Goal: Communication & Community: Answer question/provide support

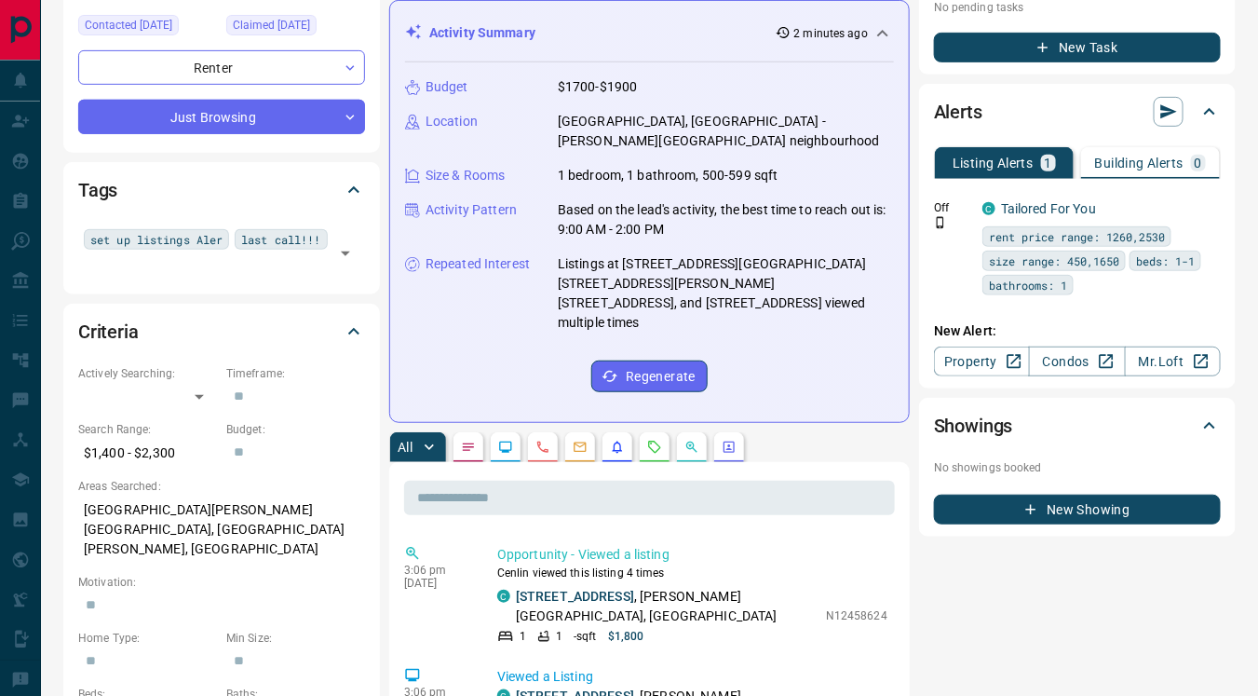
scroll to position [256, 0]
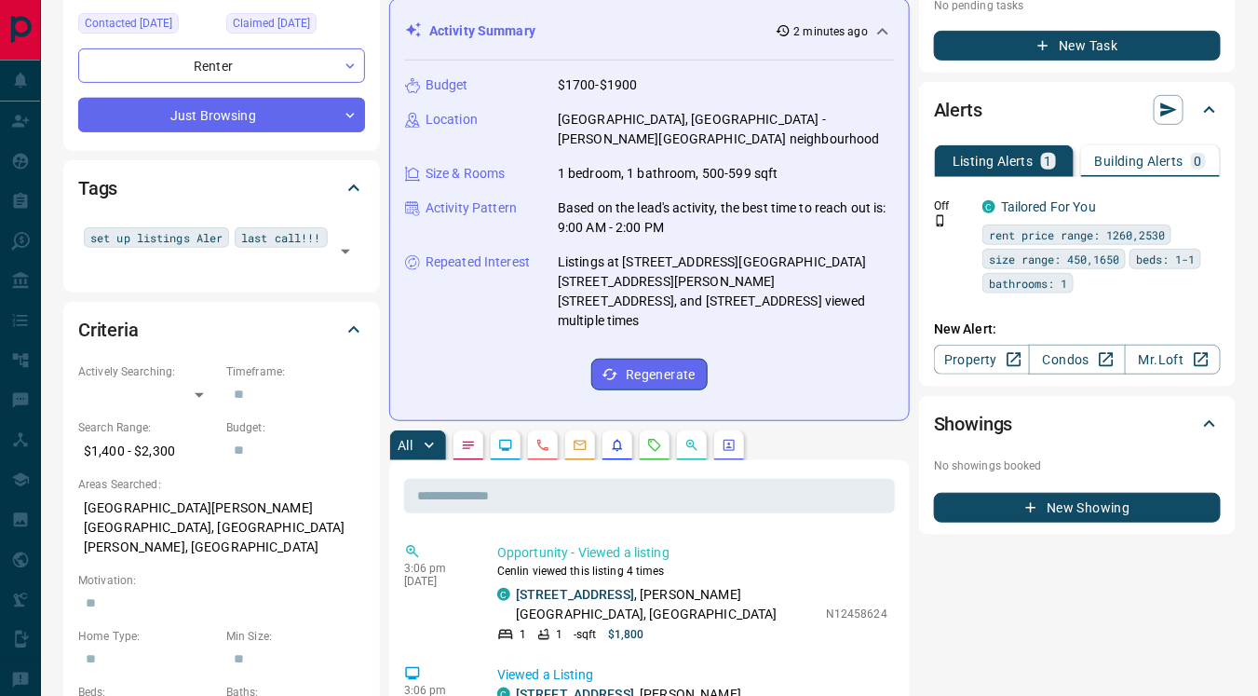
click at [501, 439] on icon "Lead Browsing Activity" at bounding box center [506, 444] width 12 height 11
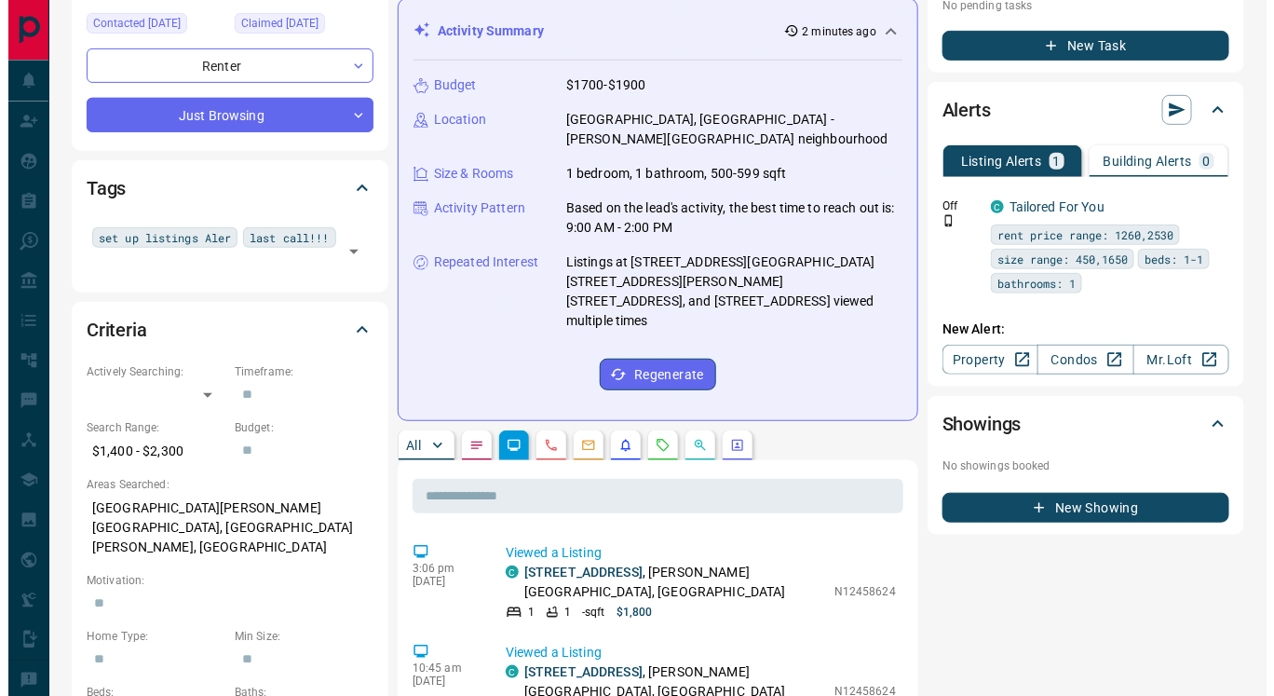
scroll to position [0, 0]
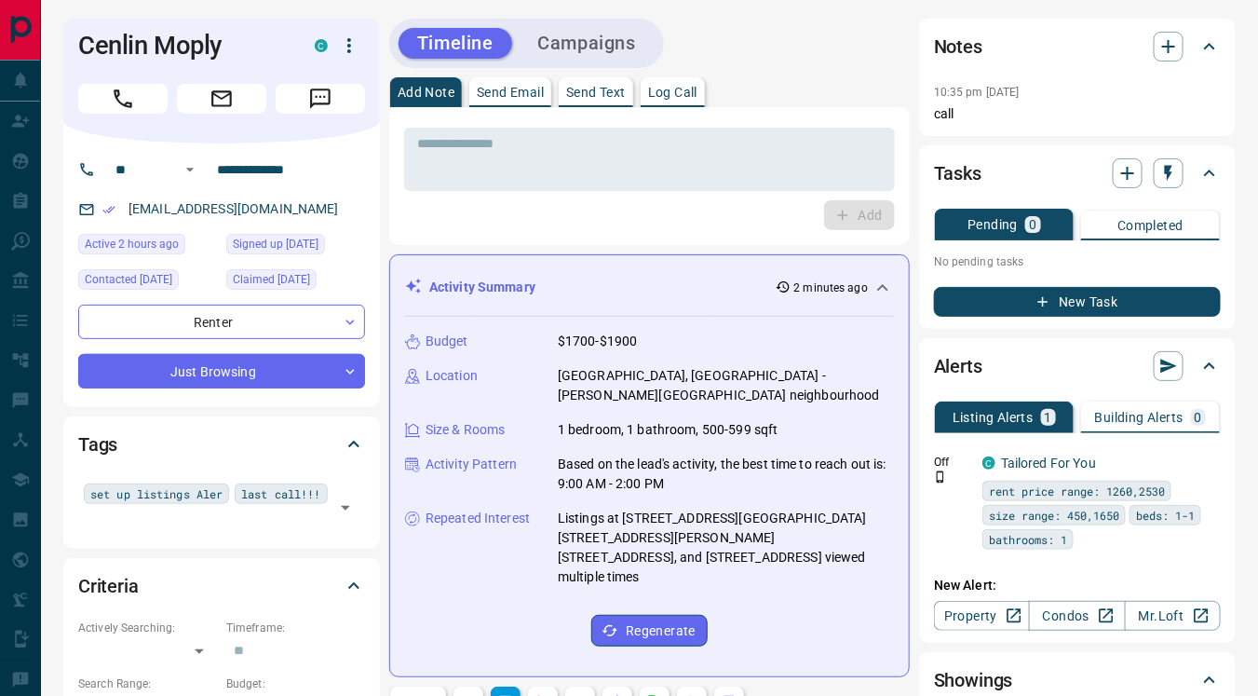
click at [593, 86] on p "Send Text" at bounding box center [596, 92] width 60 height 13
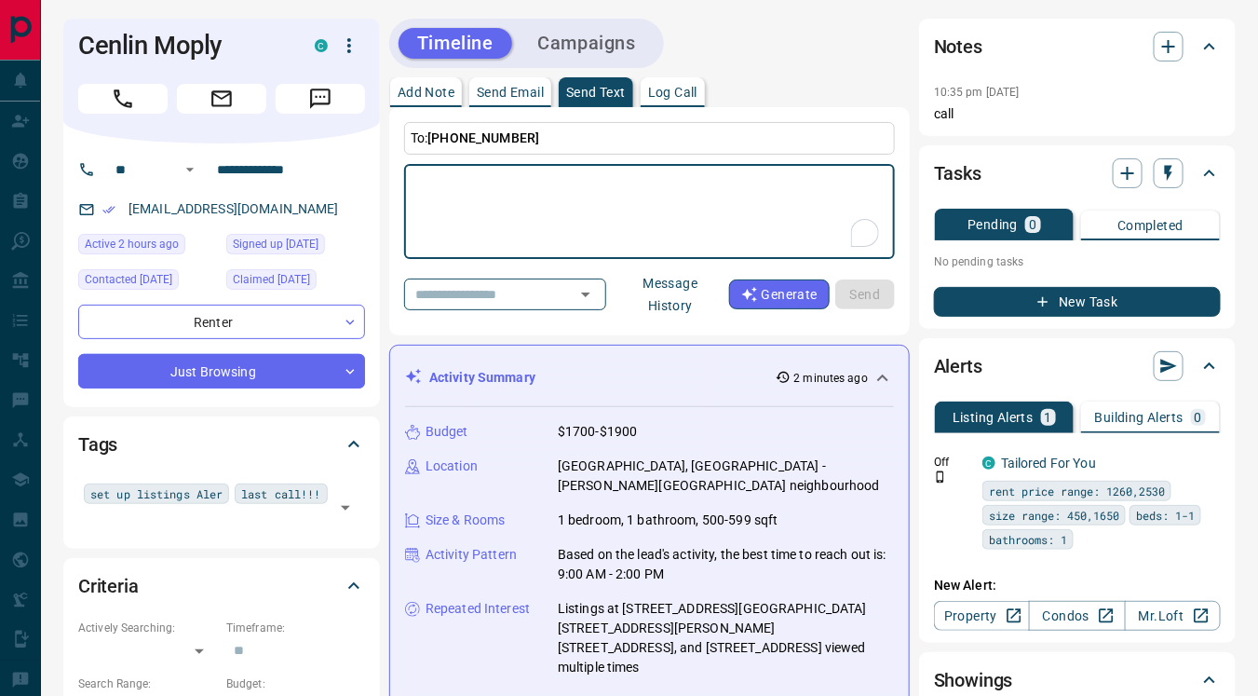
click at [683, 294] on button "Message History" at bounding box center [670, 294] width 117 height 52
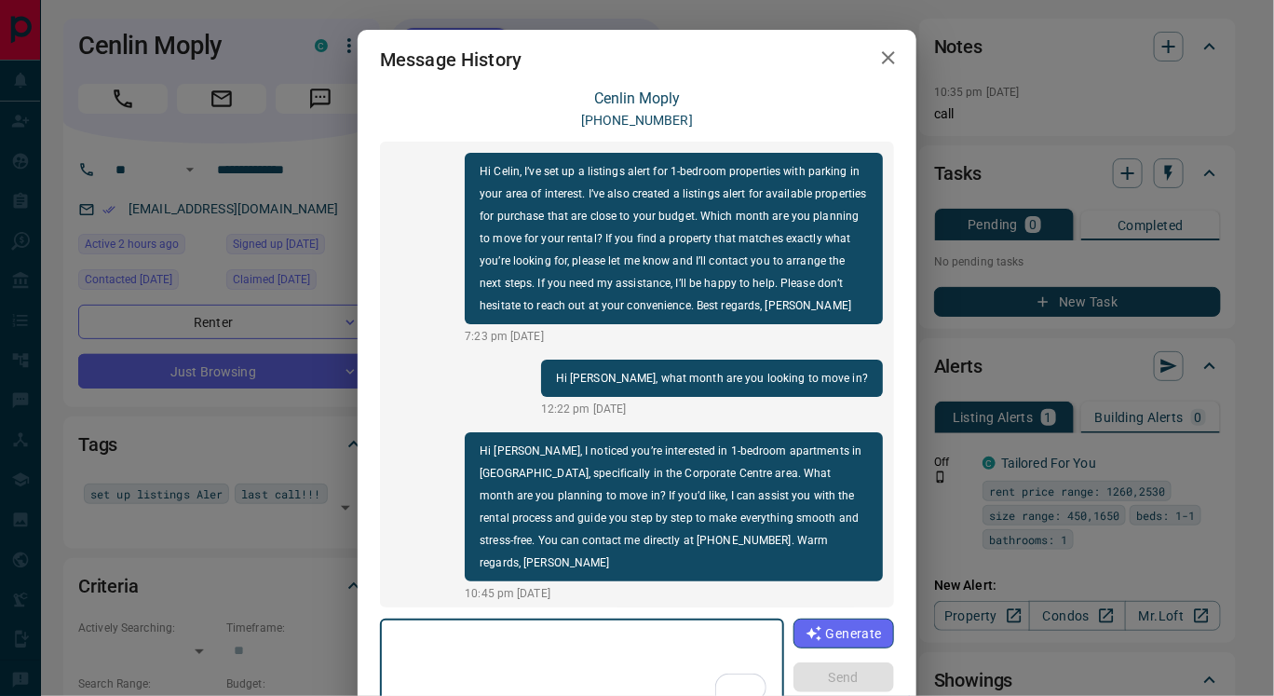
click at [882, 59] on icon "button" at bounding box center [888, 57] width 13 height 13
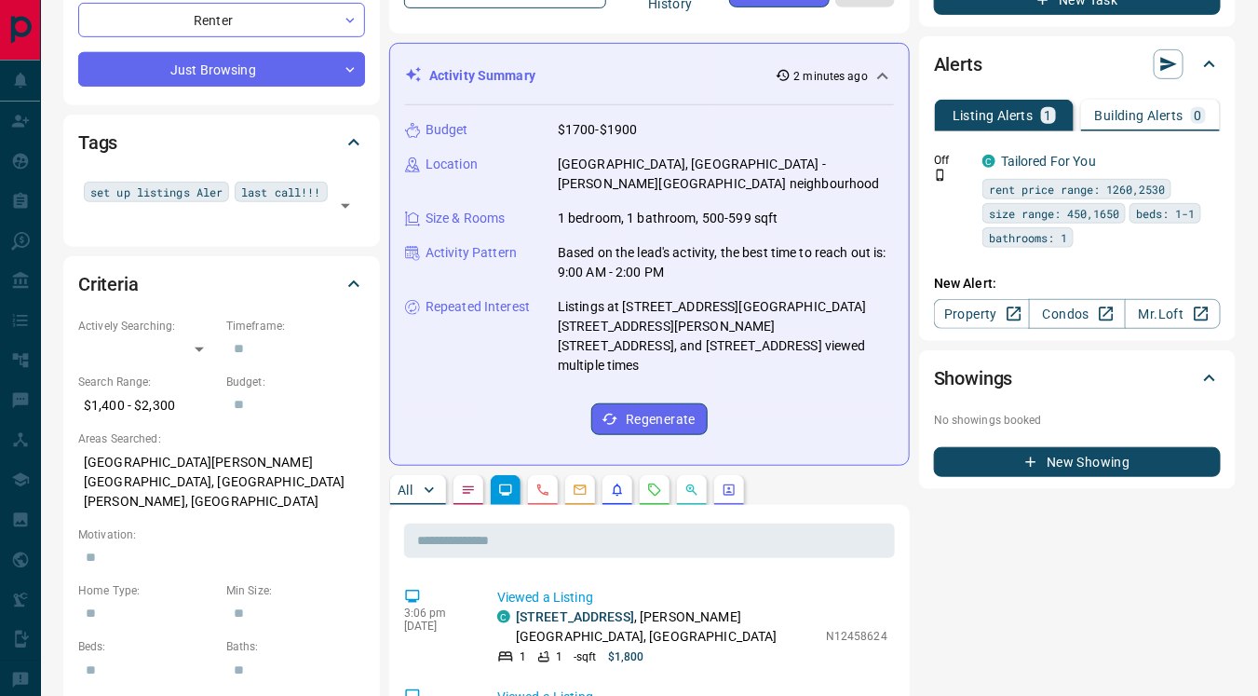
scroll to position [365, 0]
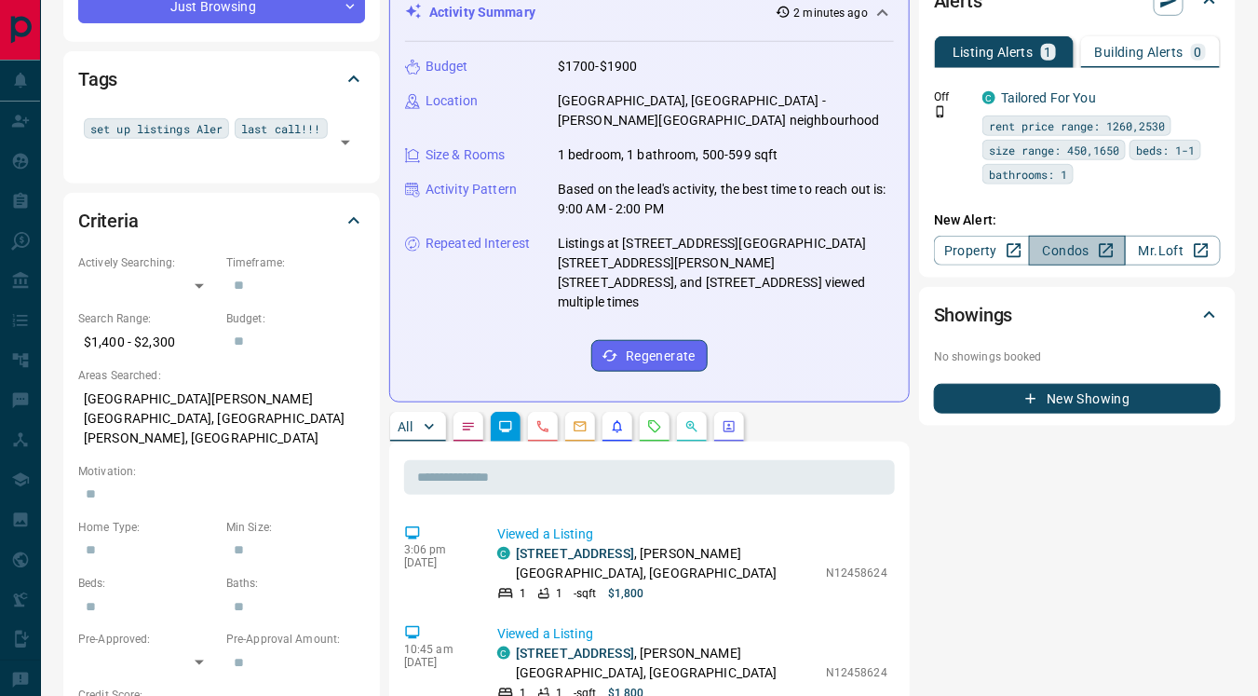
click at [1048, 249] on link "Condos" at bounding box center [1077, 251] width 96 height 30
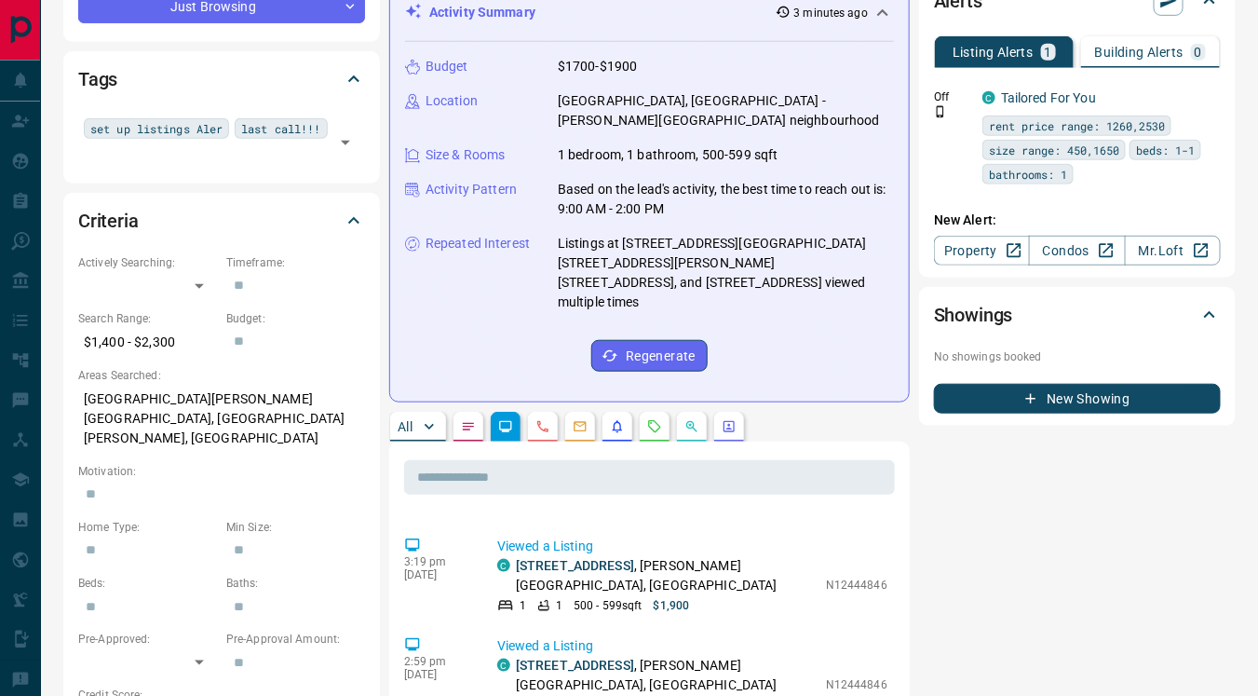
scroll to position [0, 0]
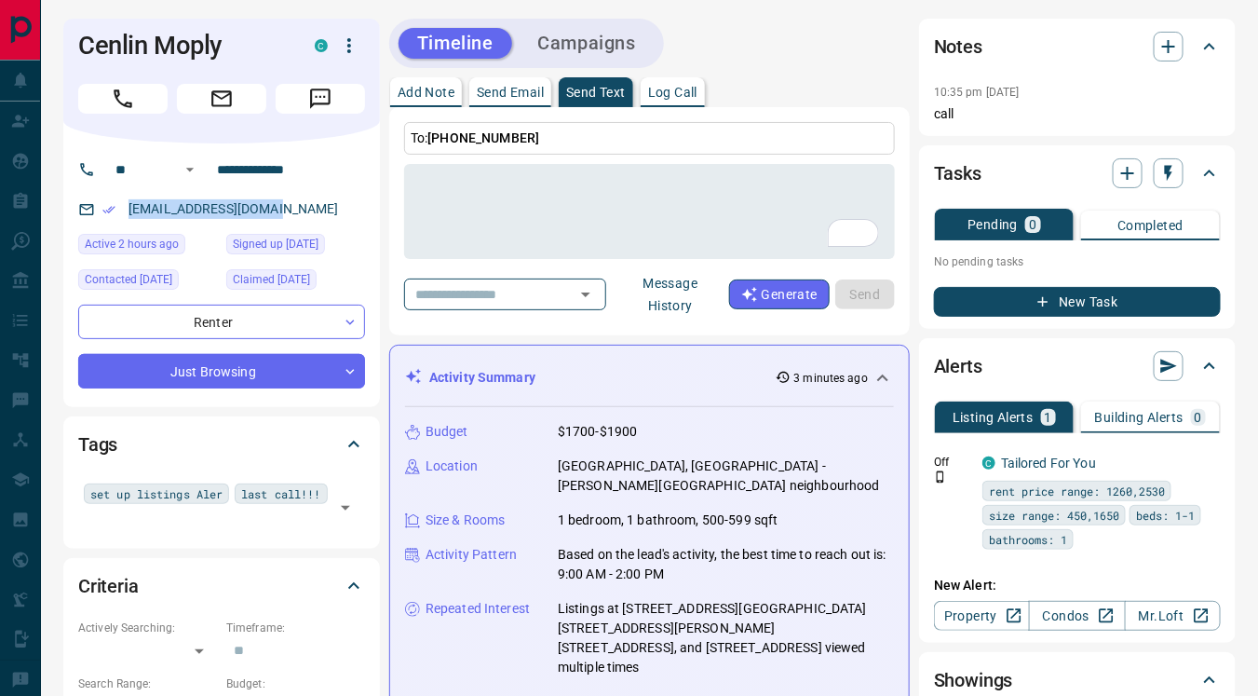
drag, startPoint x: 127, startPoint y: 205, endPoint x: 331, endPoint y: 200, distance: 204.0
click at [331, 200] on div "[EMAIL_ADDRESS][DOMAIN_NAME]" at bounding box center [221, 209] width 287 height 31
copy link "[EMAIL_ADDRESS][DOMAIN_NAME]"
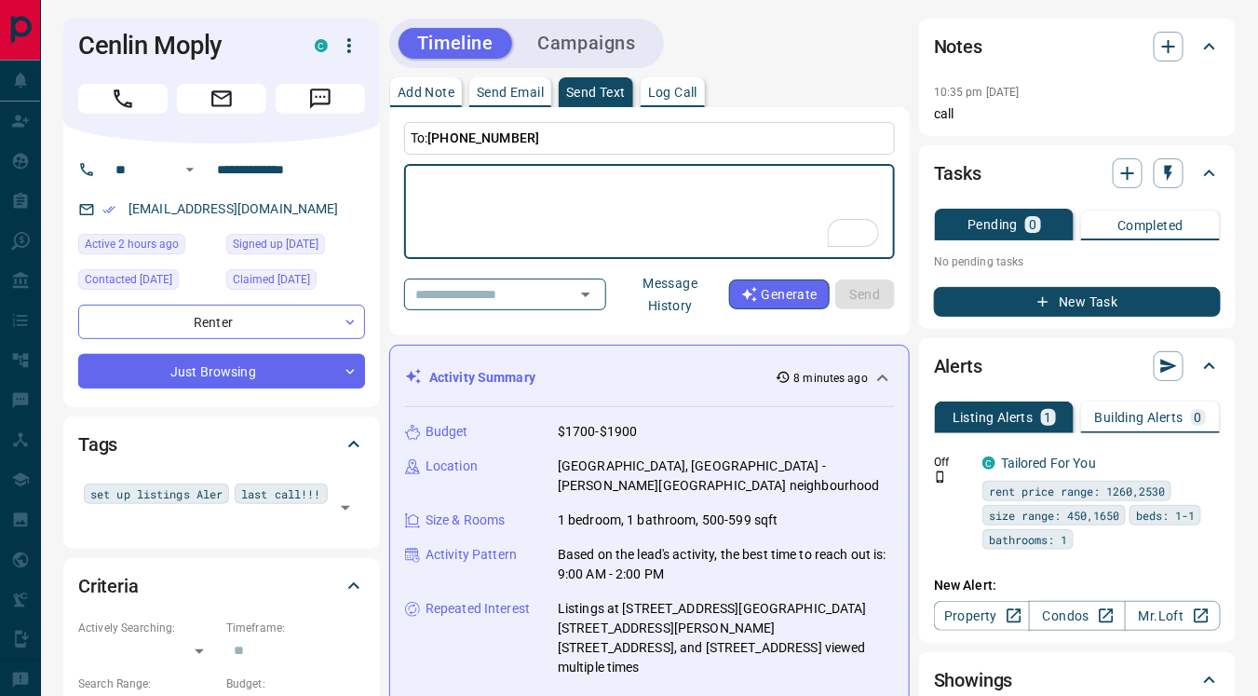
click at [448, 198] on textarea "To enrich screen reader interactions, please activate Accessibility in Grammarl…" at bounding box center [649, 211] width 465 height 79
paste textarea "**********"
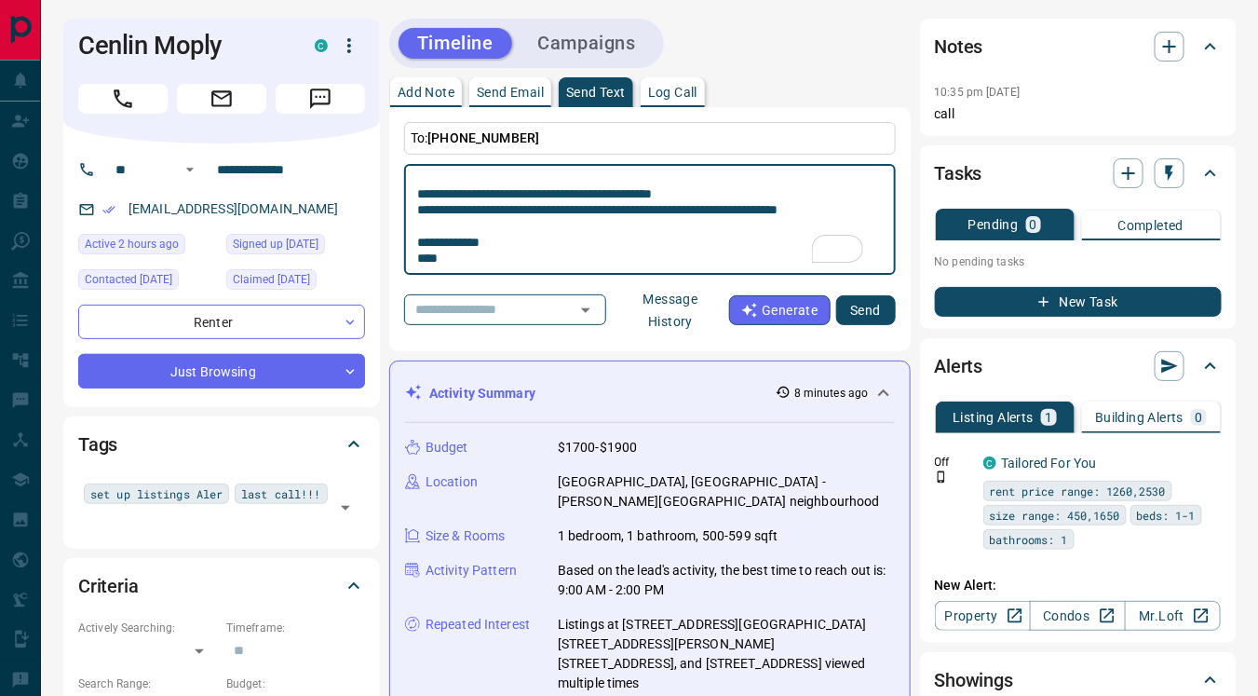
type textarea "**********"
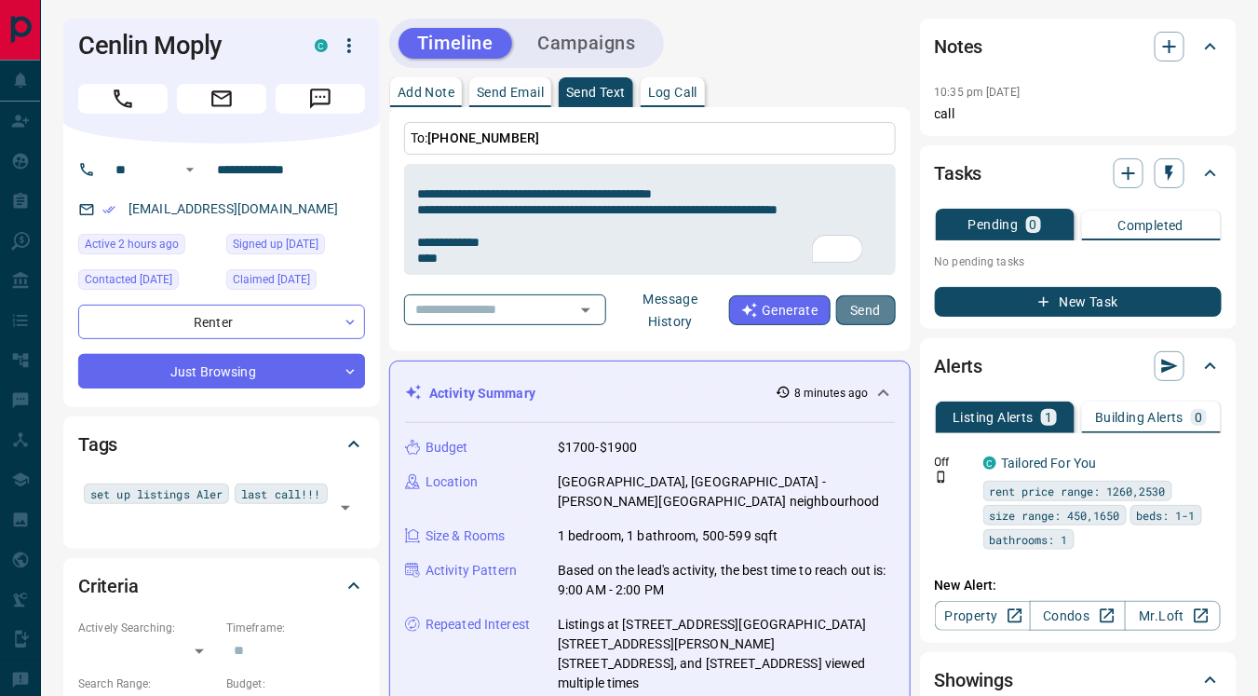
click at [865, 303] on button "Send" at bounding box center [866, 310] width 60 height 30
